Goal: Information Seeking & Learning: Learn about a topic

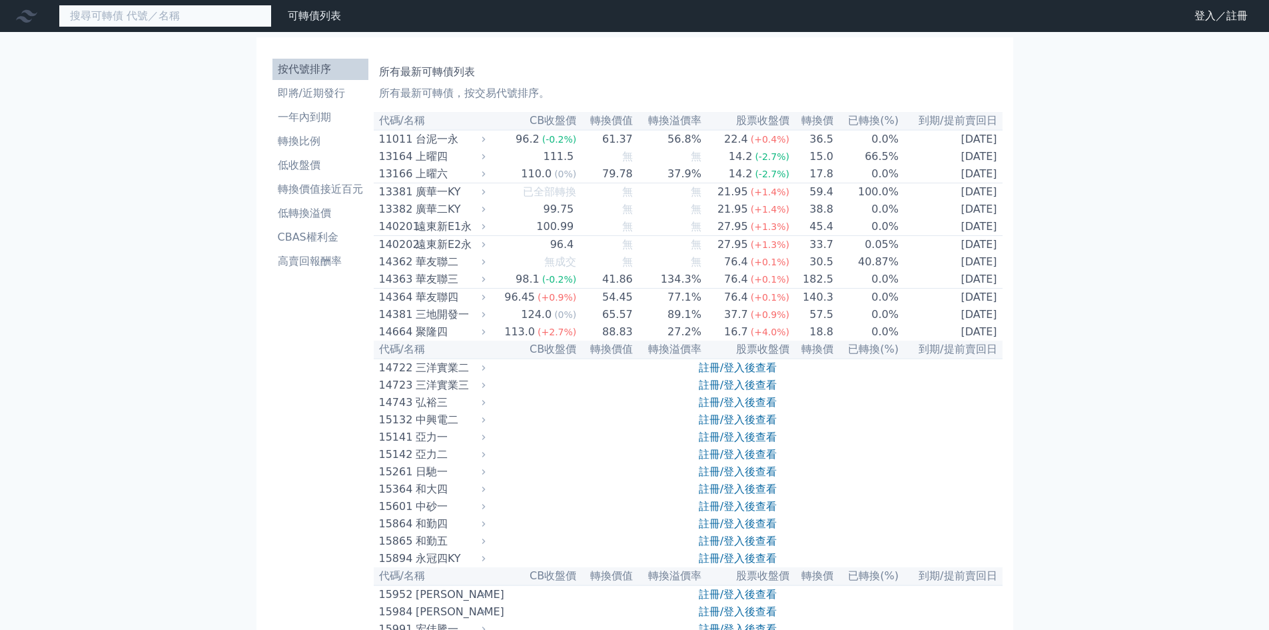
click at [171, 25] on input at bounding box center [165, 16] width 213 height 23
drag, startPoint x: 139, startPoint y: 97, endPoint x: 175, endPoint y: 103, distance: 37.1
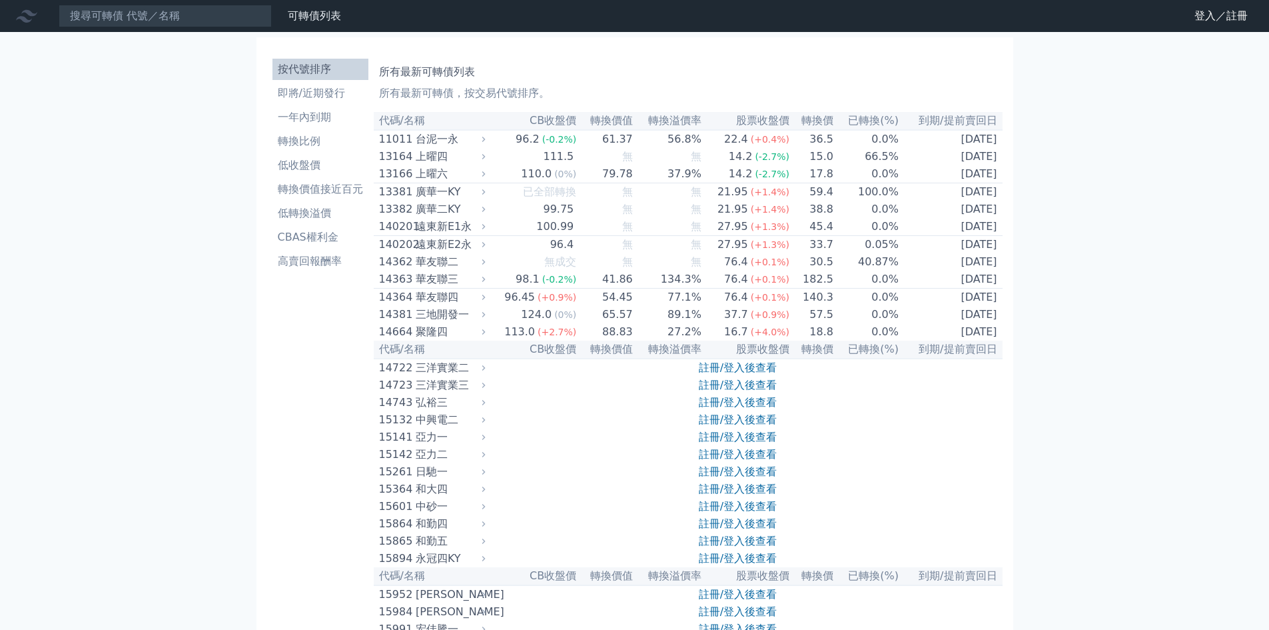
click at [399, 145] on div "11011" at bounding box center [395, 139] width 33 height 16
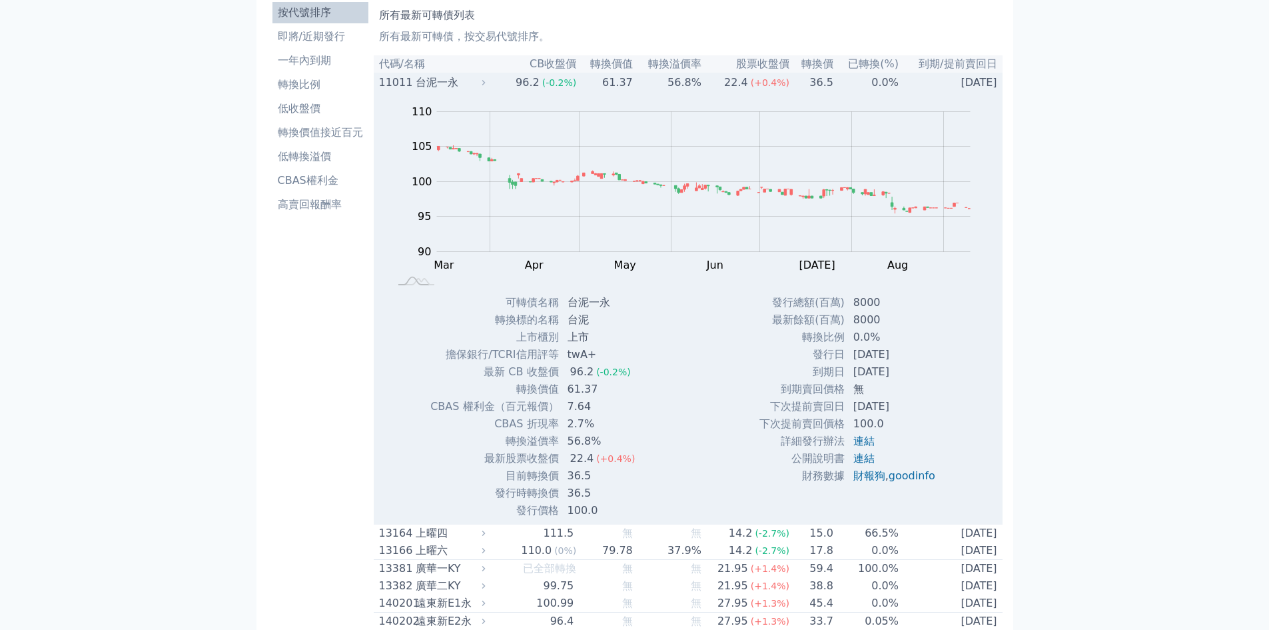
scroll to position [133, 0]
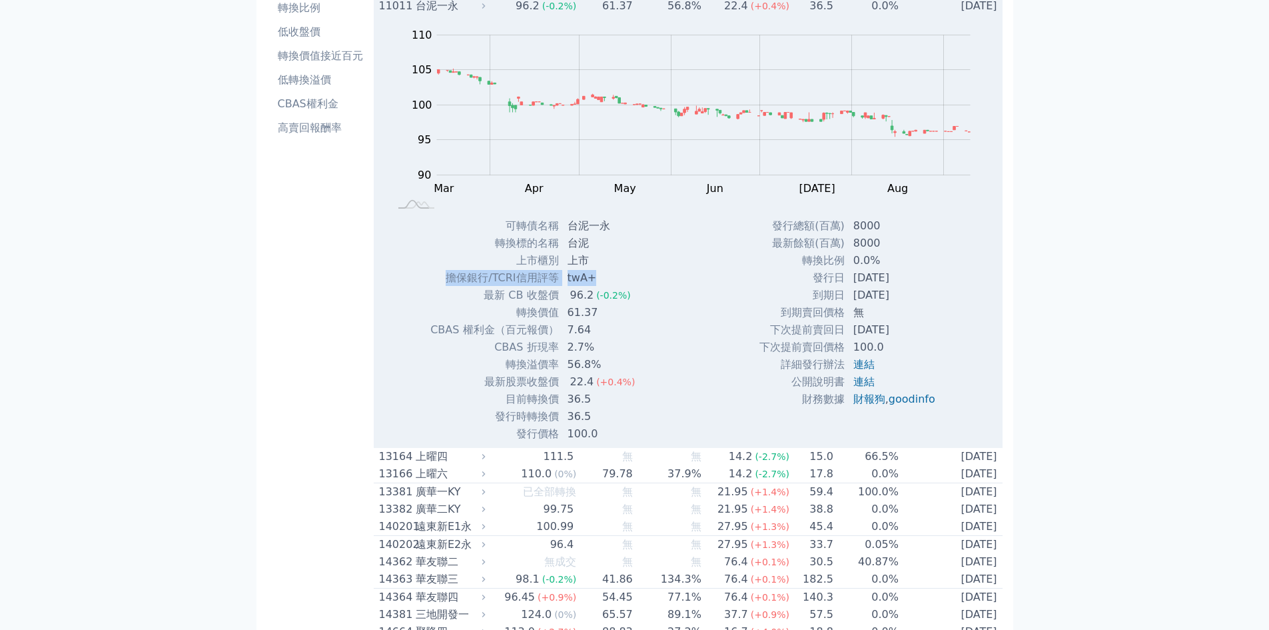
drag, startPoint x: 460, startPoint y: 279, endPoint x: 601, endPoint y: 280, distance: 140.6
click at [601, 280] on tr "擔保銀行/TCRI信用評等 twA+" at bounding box center [538, 277] width 216 height 17
click at [601, 280] on td "twA+" at bounding box center [603, 277] width 87 height 17
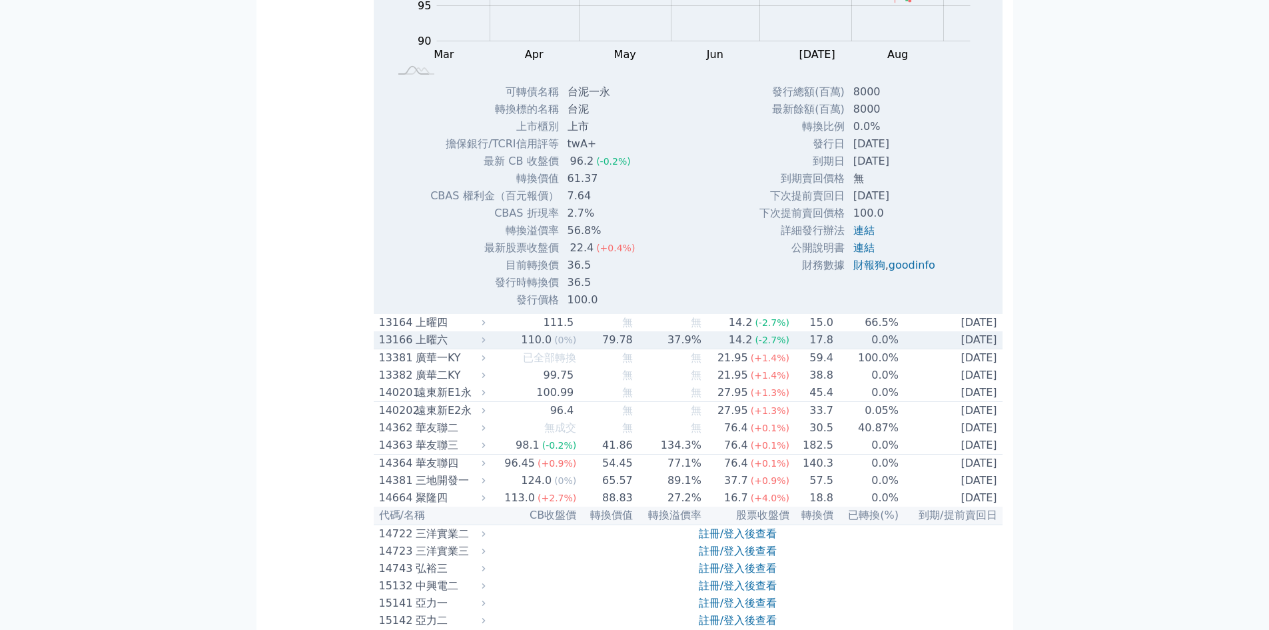
scroll to position [400, 0]
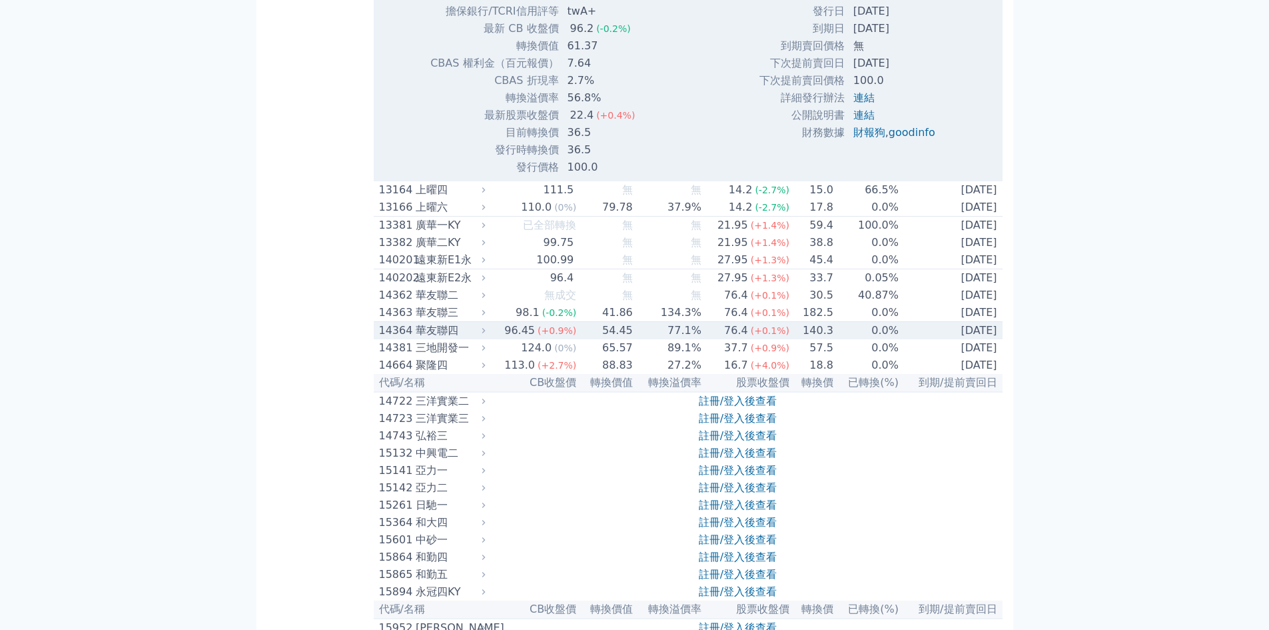
click at [460, 339] on div "華友聯四" at bounding box center [449, 331] width 67 height 16
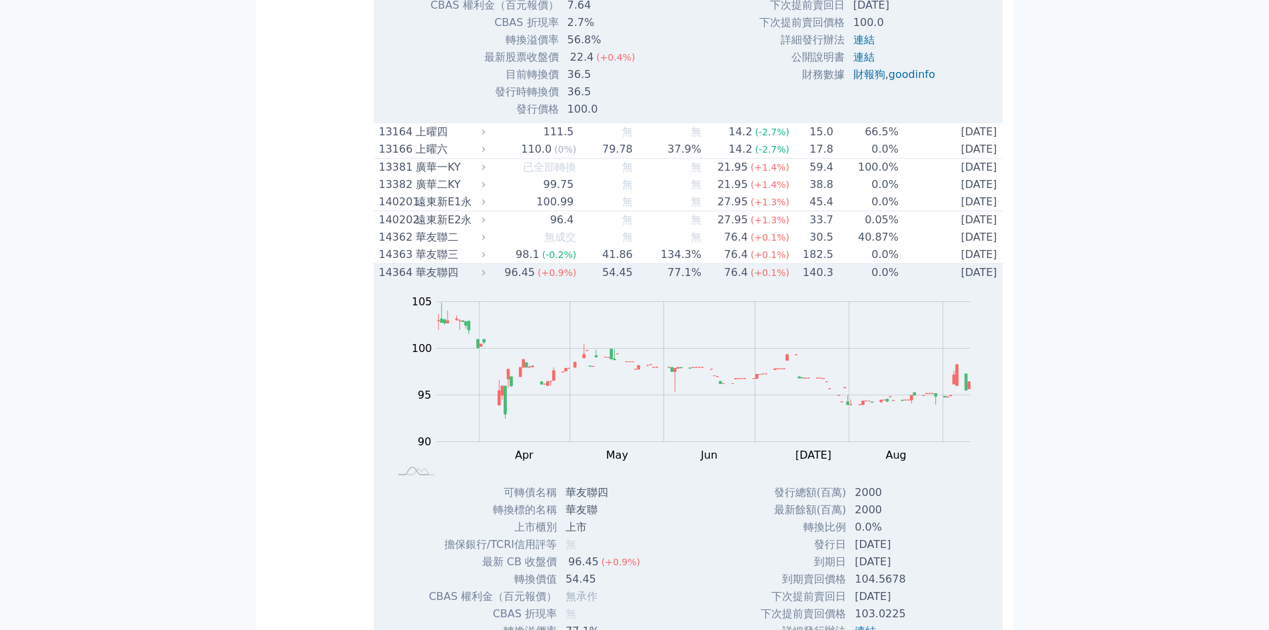
scroll to position [533, 0]
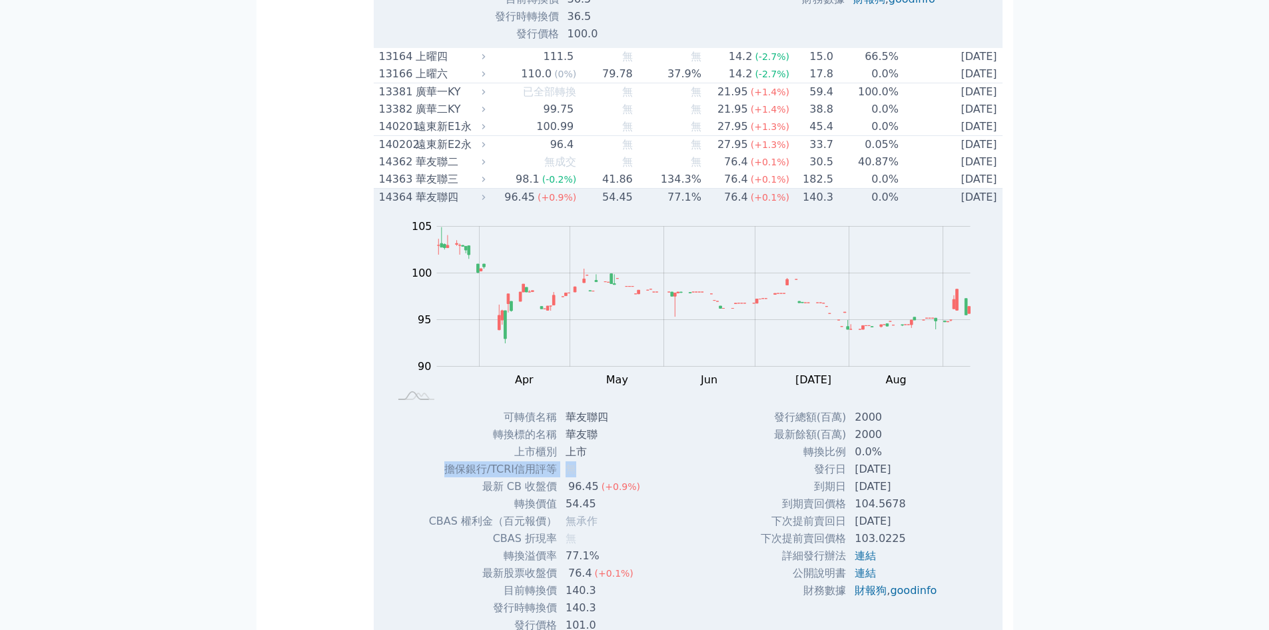
drag, startPoint x: 442, startPoint y: 484, endPoint x: 594, endPoint y: 480, distance: 152.0
click at [594, 478] on tr "擔保銀行/TCRI信用評等 無" at bounding box center [539, 468] width 223 height 17
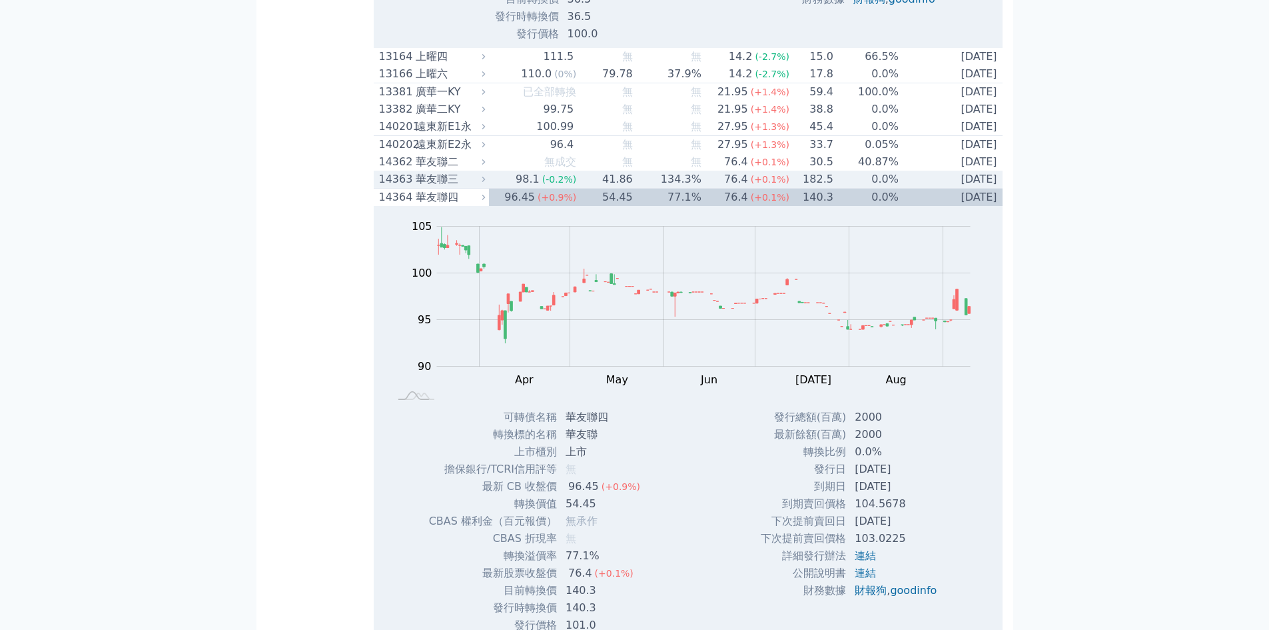
click at [483, 187] on div "華友聯三" at bounding box center [449, 179] width 67 height 16
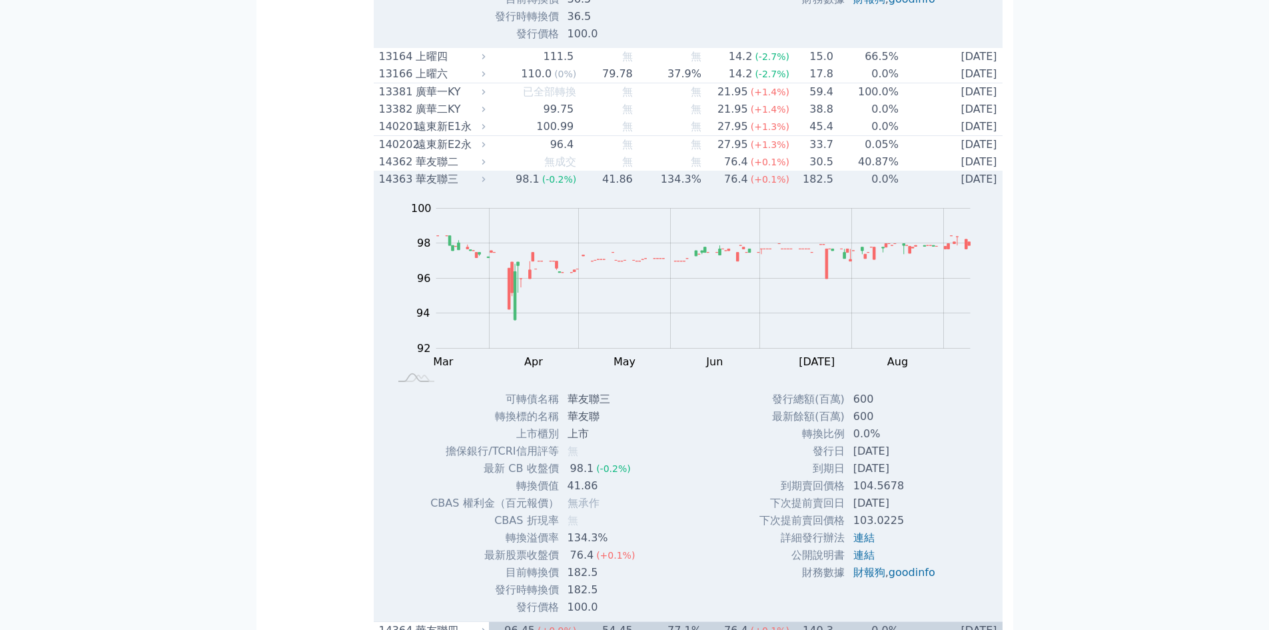
click at [468, 187] on div "華友聯三" at bounding box center [449, 179] width 67 height 16
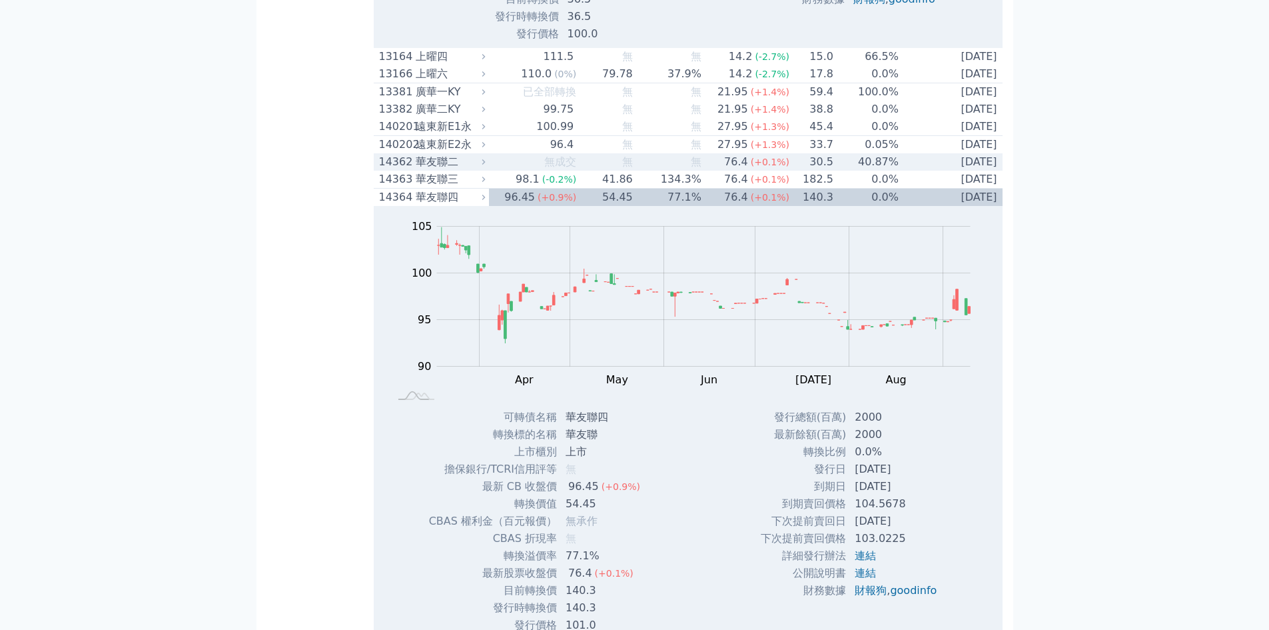
click at [476, 170] on div "華友聯二" at bounding box center [449, 162] width 67 height 16
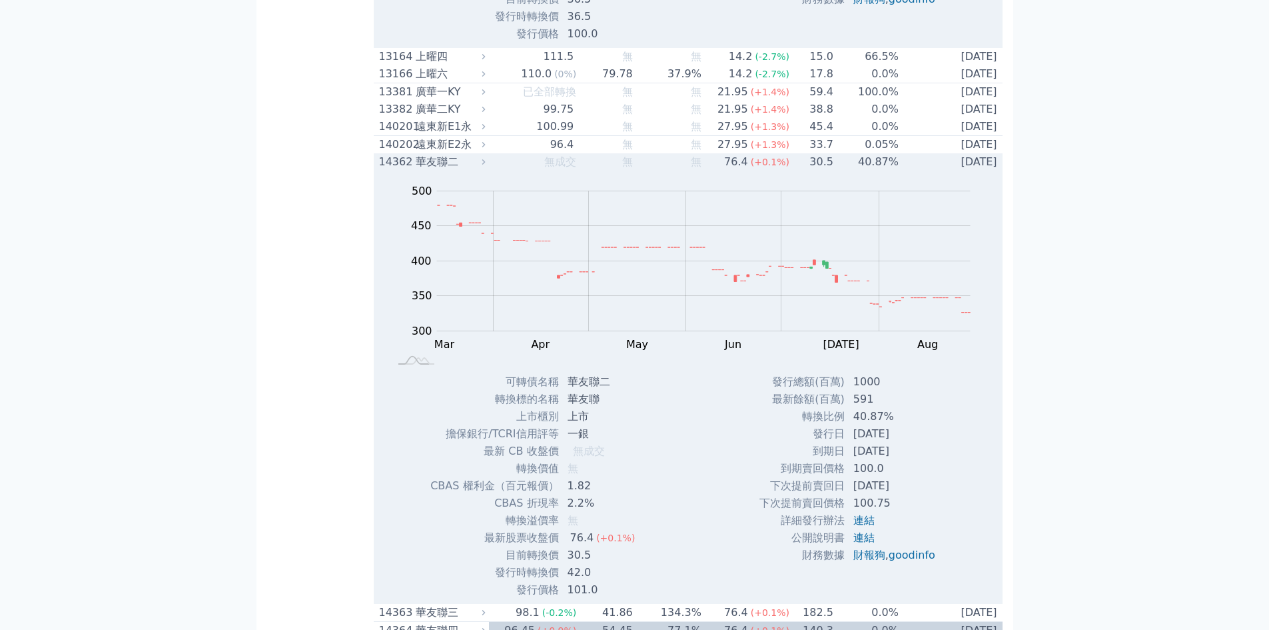
click at [474, 170] on div "華友聯二" at bounding box center [449, 162] width 67 height 16
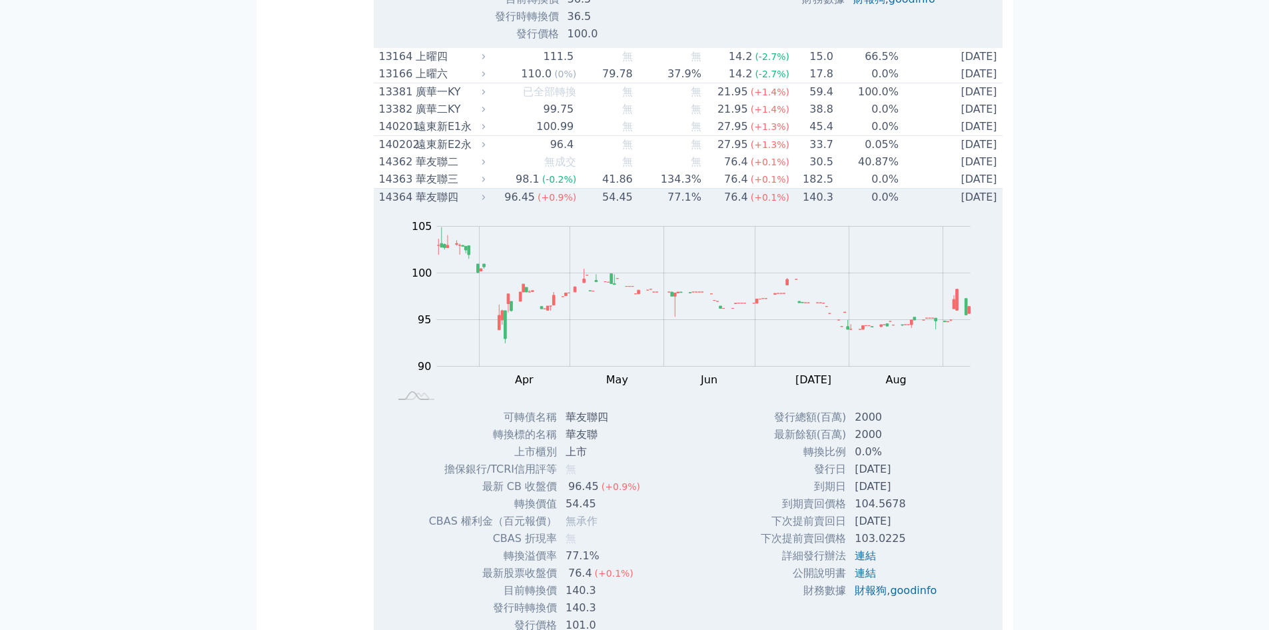
click at [466, 205] on div "華友聯四" at bounding box center [449, 197] width 67 height 16
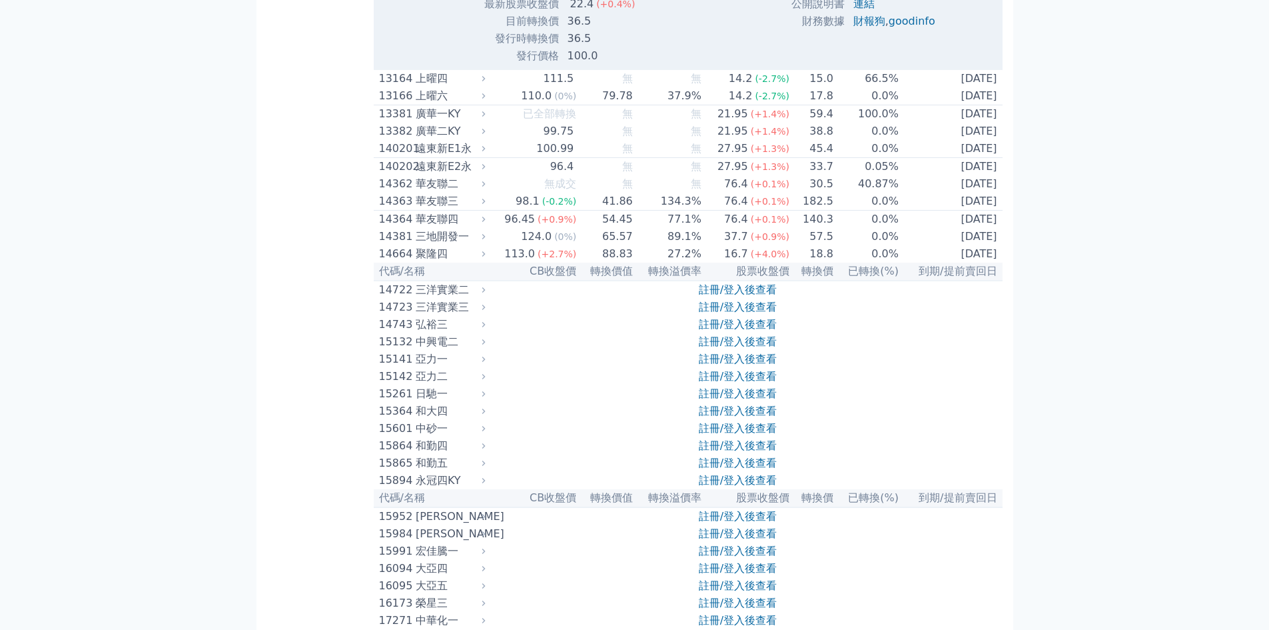
scroll to position [400, 0]
